Goal: Find specific page/section

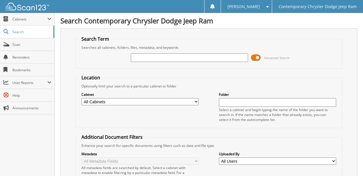
click at [152, 57] on input "text" at bounding box center [189, 57] width 117 height 9
type input "FCA APRIL"
click at [153, 100] on select "All Cabinets ACCOUNTING ACCOUNTS PAYABLE 2012 ACCOUNTS PAYABLE 2013 ACCOUNTS PA…" at bounding box center [139, 101] width 117 height 7
select select "30781"
click at [81, 98] on select "All Cabinets ACCOUNTING ACCOUNTS PAYABLE 2012 ACCOUNTS PAYABLE 2013 ACCOUNTS PA…" at bounding box center [139, 101] width 117 height 7
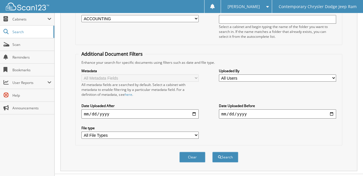
scroll to position [87, 0]
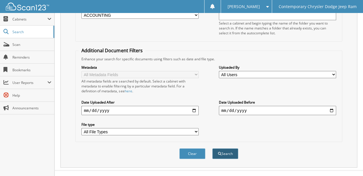
click at [220, 152] on span "submit" at bounding box center [219, 153] width 3 height 3
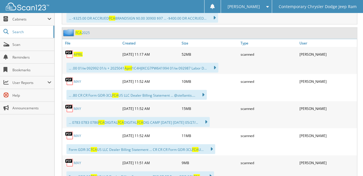
scroll to position [549, 0]
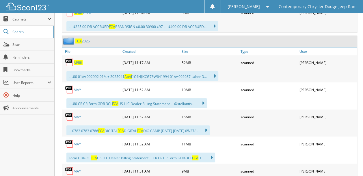
click at [78, 60] on span "APRIL" at bounding box center [78, 62] width 9 height 5
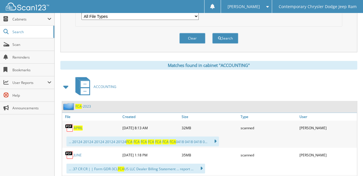
scroll to position [0, 0]
